Goal: Task Accomplishment & Management: Complete application form

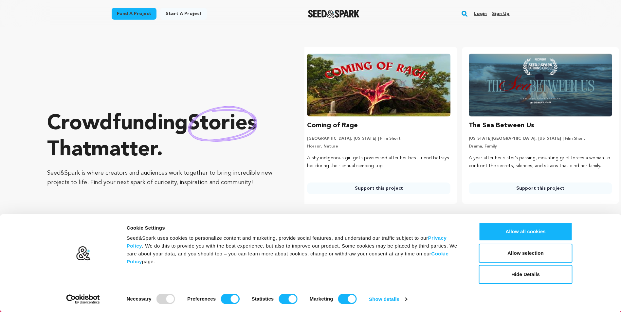
scroll to position [0, 167]
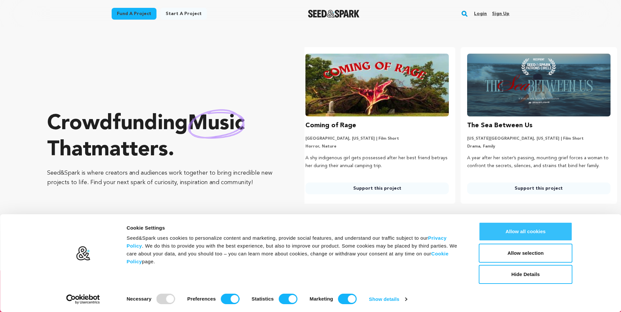
click at [544, 238] on button "Allow all cookies" at bounding box center [526, 231] width 94 height 19
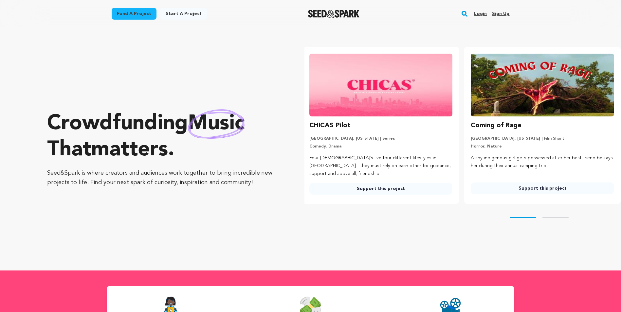
scroll to position [0, 0]
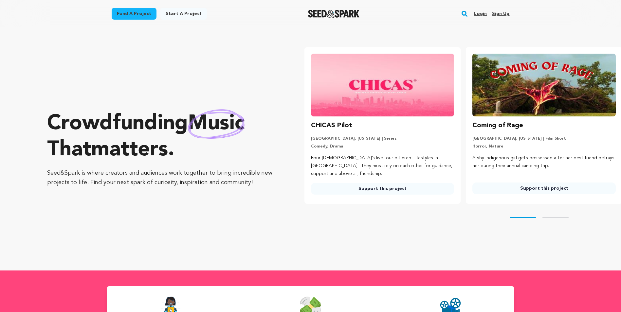
click at [178, 19] on link "Start a project" at bounding box center [183, 14] width 46 height 12
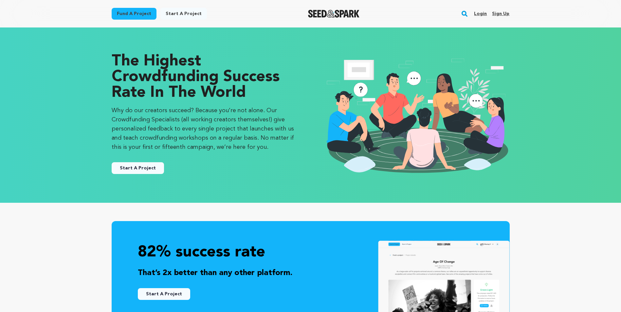
click at [149, 171] on link "Start A Project" at bounding box center [138, 168] width 52 height 12
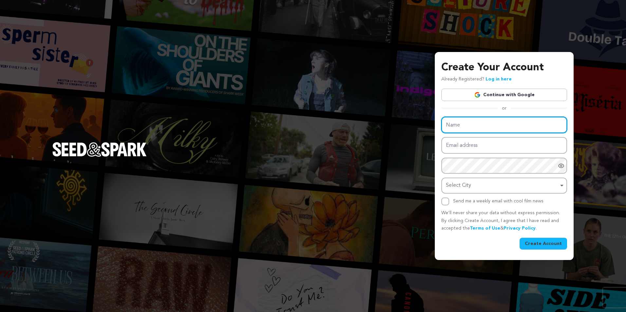
click at [485, 129] on input "Name" at bounding box center [504, 125] width 126 height 17
click at [499, 95] on link "Continue with Google" at bounding box center [504, 95] width 126 height 12
click at [480, 124] on input "Name" at bounding box center [504, 125] width 126 height 17
type input "Aiva Bernadette Ore"
type input "[EMAIL_ADDRESS][DOMAIN_NAME]"
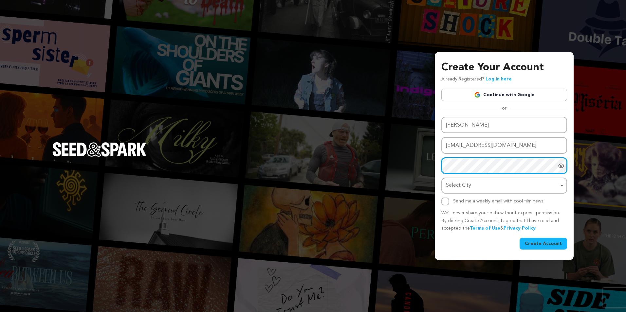
click at [559, 184] on div "Select City Remove item" at bounding box center [503, 186] width 119 height 12
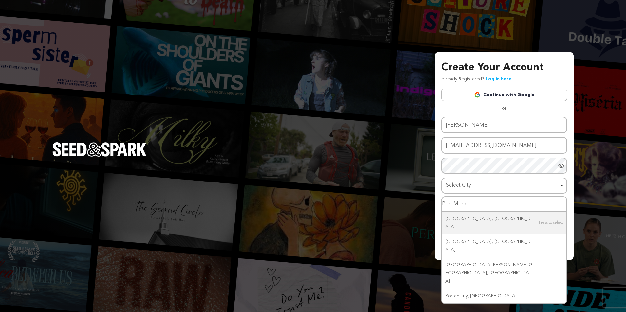
type input "Port Mores"
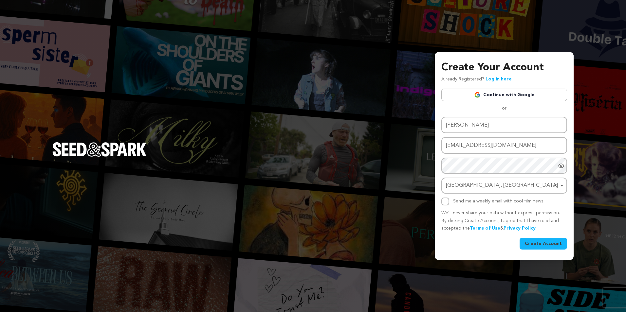
click at [449, 205] on div "Send me a weekly email with cool film news" at bounding box center [504, 202] width 126 height 8
click at [447, 203] on input "Send me a weekly email with cool film news" at bounding box center [445, 202] width 8 height 8
checkbox input "true"
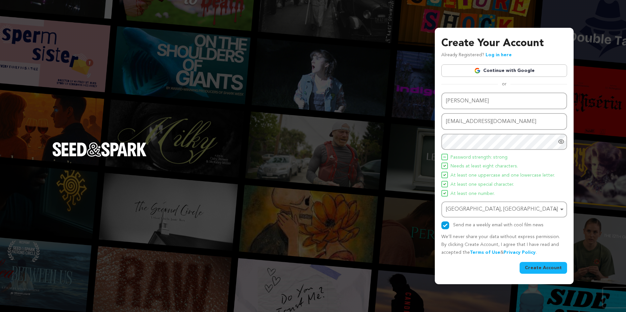
click at [552, 269] on button "Create Account" at bounding box center [542, 268] width 47 height 12
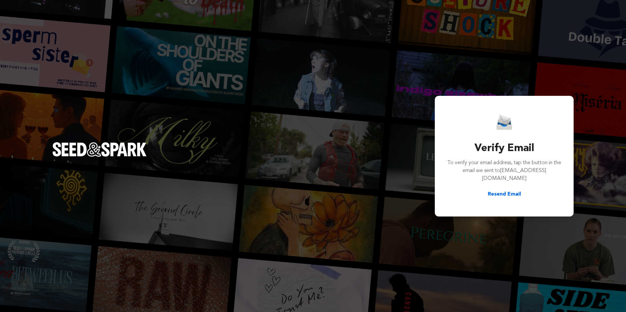
click at [538, 262] on div "Verify Email To verify your email address, tap the button in the email we sent …" at bounding box center [313, 156] width 626 height 312
click at [349, 187] on div "Verify Email To verify your email address, tap the button in the email we sent …" at bounding box center [313, 156] width 626 height 312
click at [404, 89] on div "Verify Email To verify your email address, tap the button in the email we sent …" at bounding box center [313, 156] width 626 height 312
click at [540, 61] on div "Verify Email To verify your email address, tap the button in the email we sent …" at bounding box center [313, 156] width 626 height 312
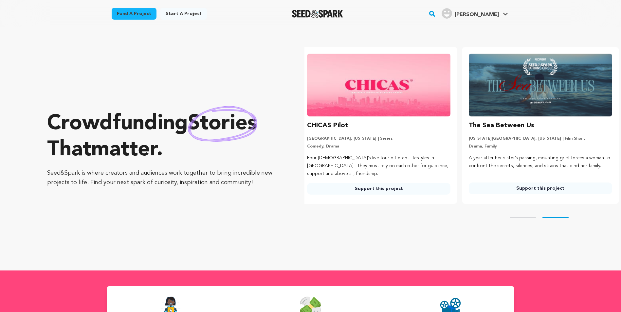
scroll to position [0, 167]
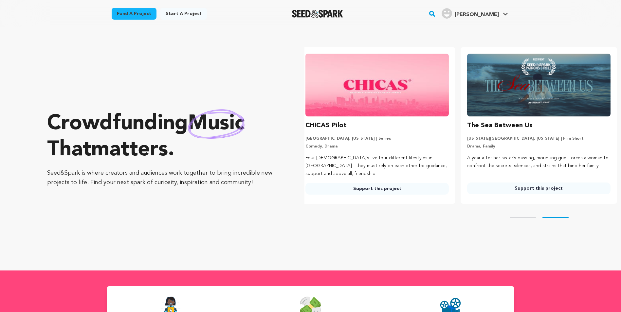
click at [168, 13] on link "Start a project" at bounding box center [183, 14] width 46 height 12
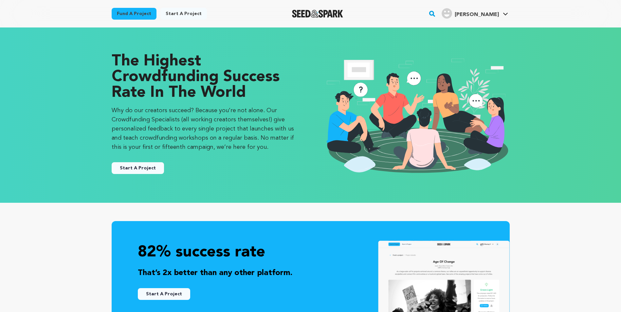
click at [139, 171] on button "Start A Project" at bounding box center [138, 168] width 52 height 12
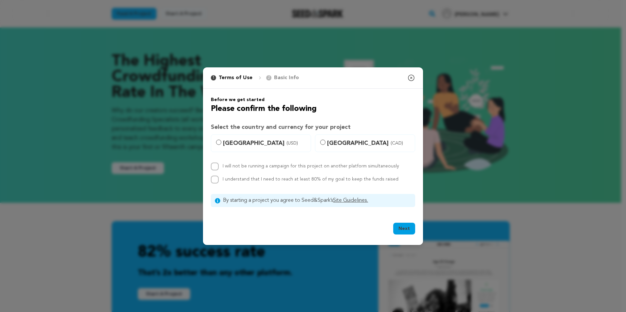
click at [218, 145] on label "[GEOGRAPHIC_DATA] (USD)" at bounding box center [261, 144] width 100 height 18
click at [218, 145] on input "[GEOGRAPHIC_DATA] (USD)" at bounding box center [218, 142] width 5 height 5
radio input "true"
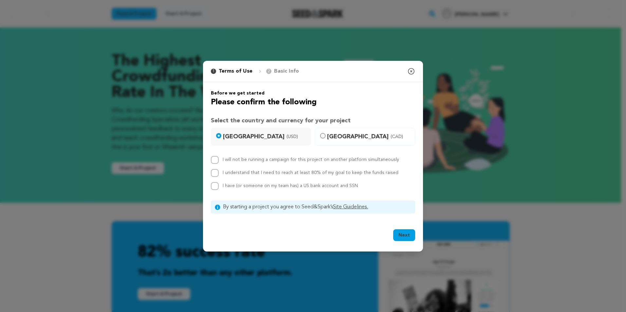
click at [410, 71] on icon "button" at bounding box center [411, 71] width 8 height 8
